Goal: Obtain resource: Download file/media

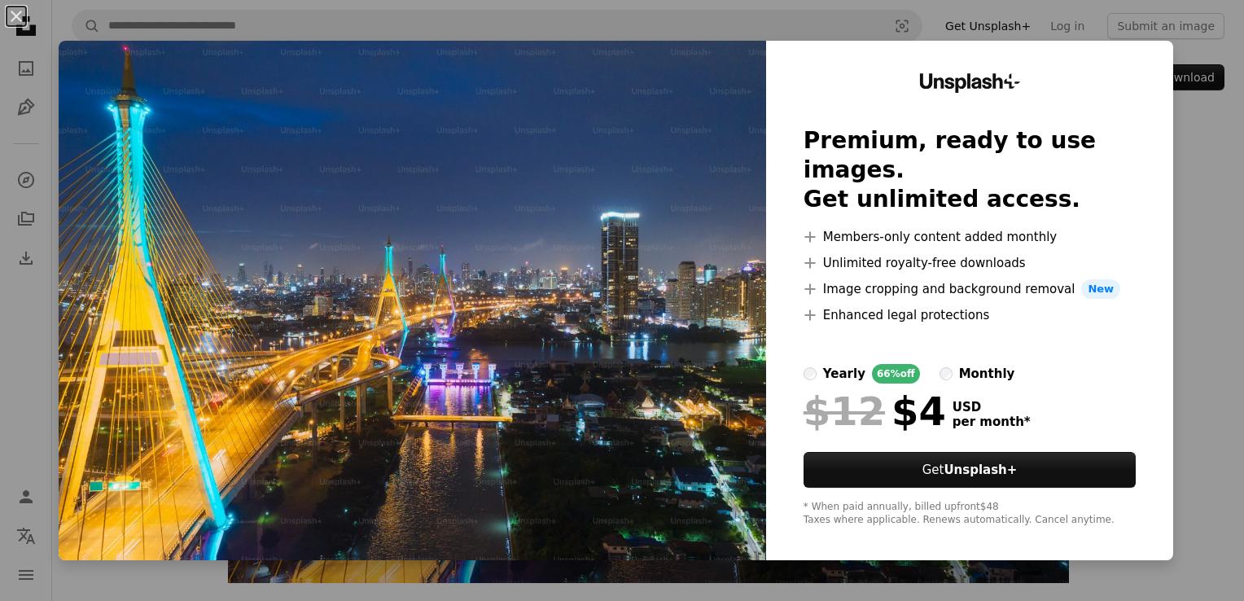
click at [1185, 179] on div "An X shape Unsplash+ Premium, ready to use images. Get unlimited access. A plus…" at bounding box center [622, 300] width 1244 height 601
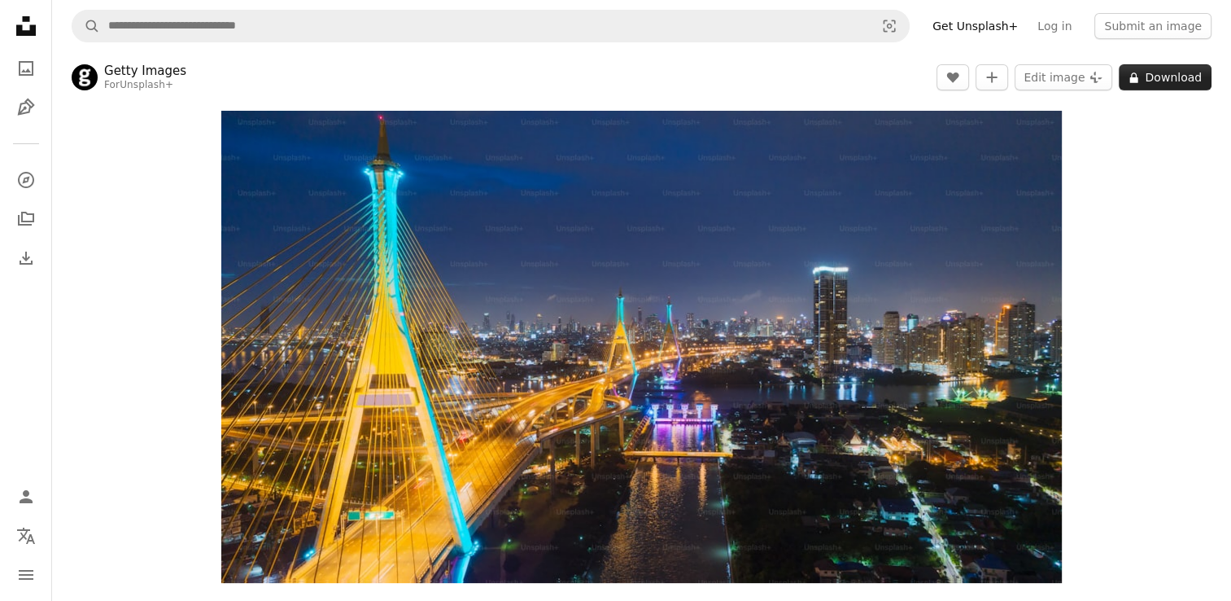
click at [1179, 86] on button "A lock Download" at bounding box center [1165, 77] width 93 height 26
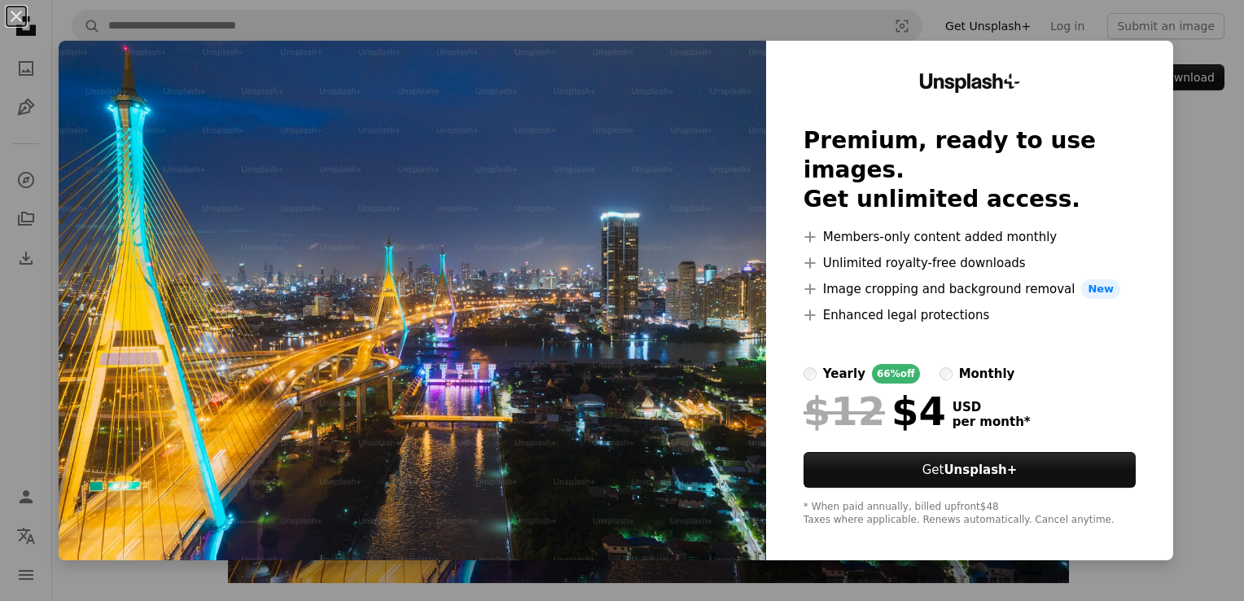
click at [1195, 221] on div "An X shape Unsplash+ Premium, ready to use images. Get unlimited access. A plus…" at bounding box center [622, 300] width 1244 height 601
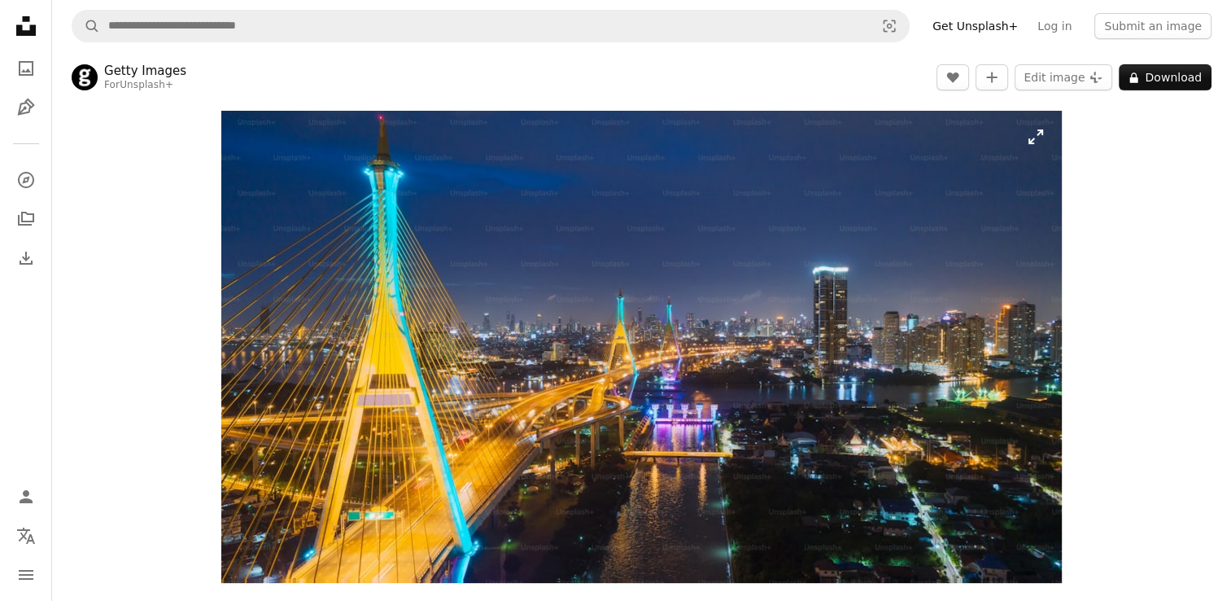
click at [741, 335] on img "Zoom in on this image" at bounding box center [641, 347] width 841 height 472
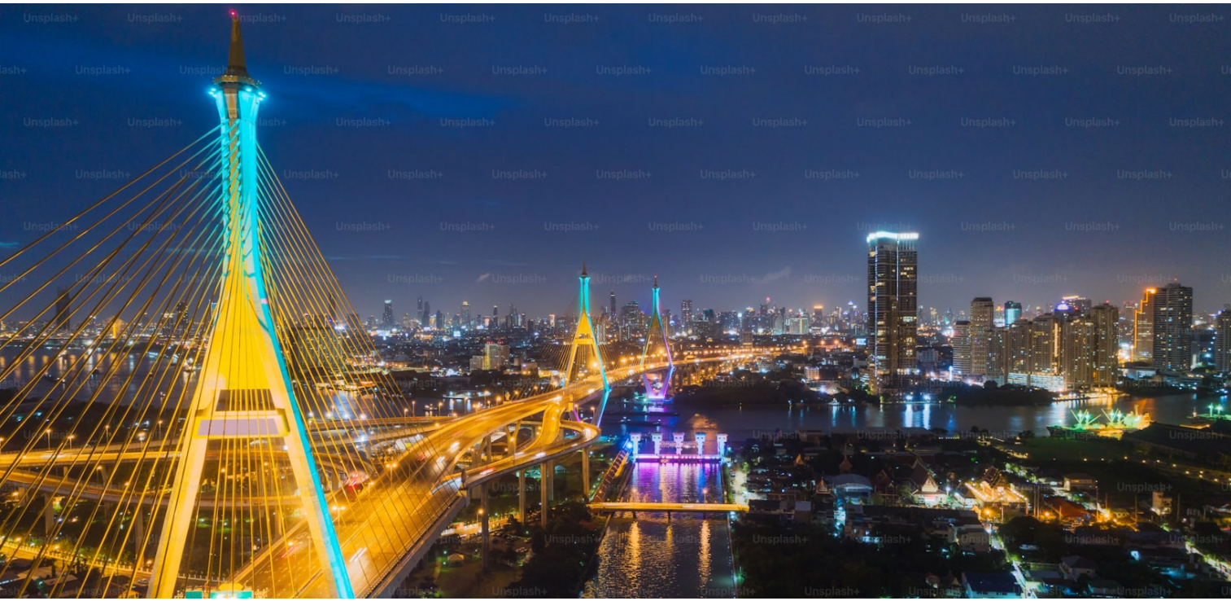
scroll to position [42, 0]
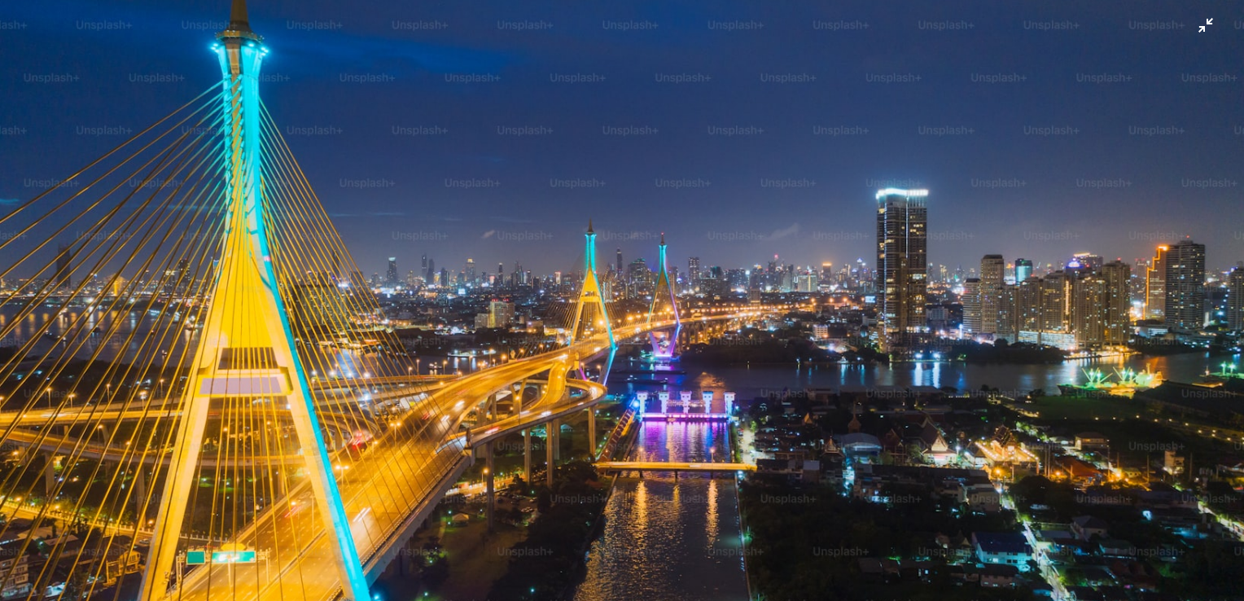
drag, startPoint x: 741, startPoint y: 335, endPoint x: 658, endPoint y: 366, distance: 88.9
click at [658, 366] on img "Zoom out on this image" at bounding box center [621, 307] width 1245 height 700
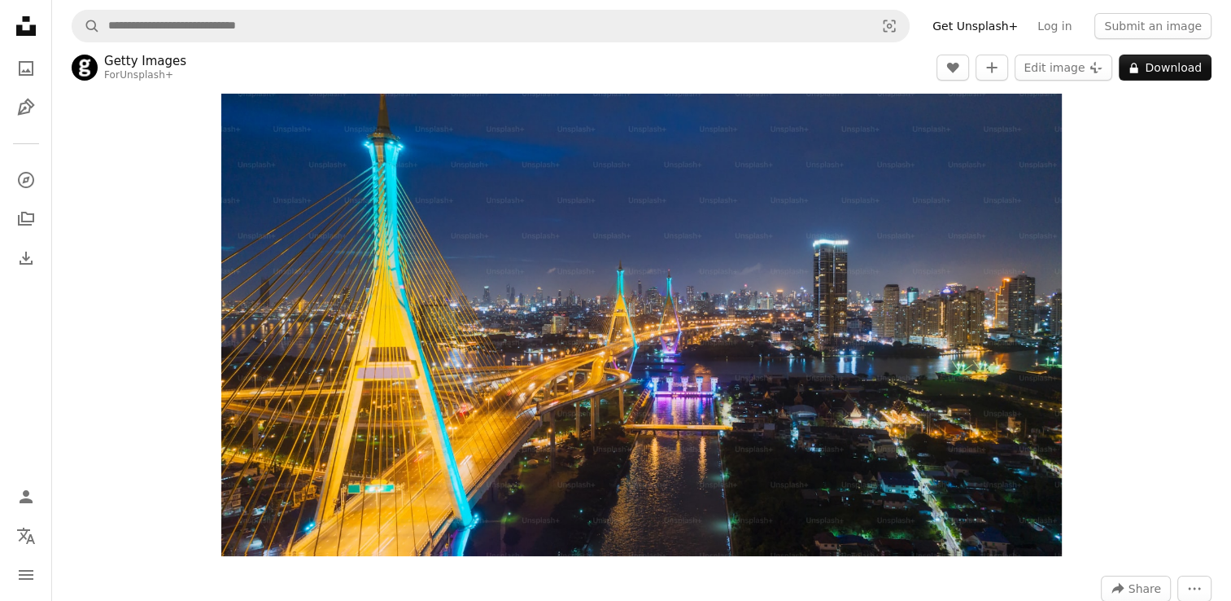
scroll to position [0, 0]
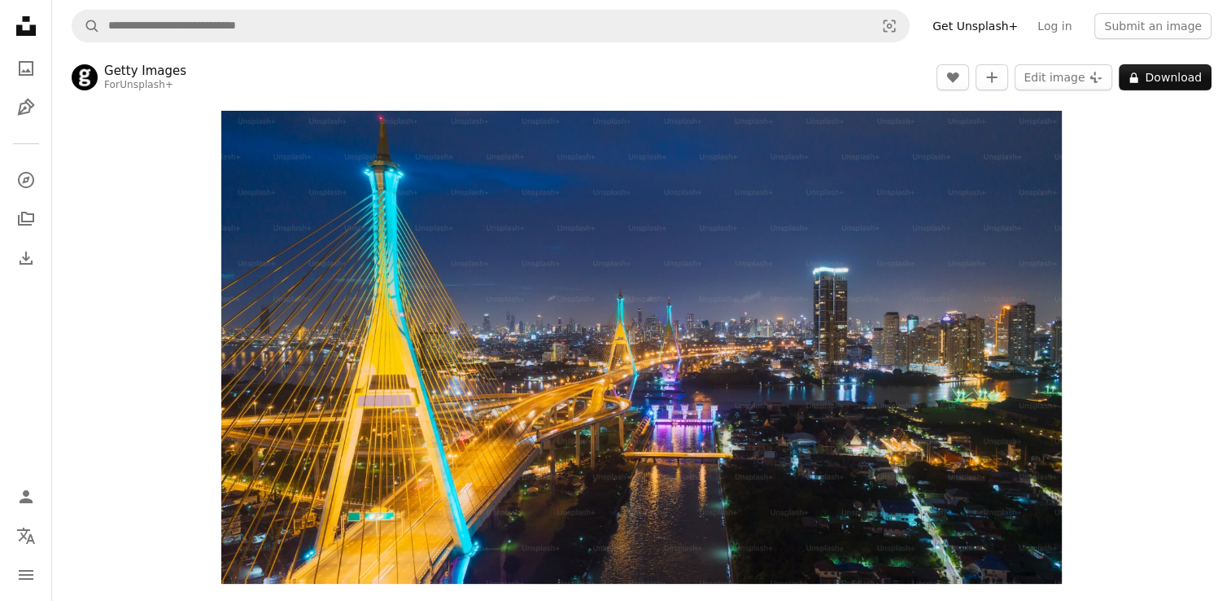
drag, startPoint x: 1179, startPoint y: 365, endPoint x: 1152, endPoint y: 438, distance: 77.3
click at [1152, 438] on div "Zoom in" at bounding box center [641, 347] width 1179 height 489
